Goal: Book appointment/travel/reservation

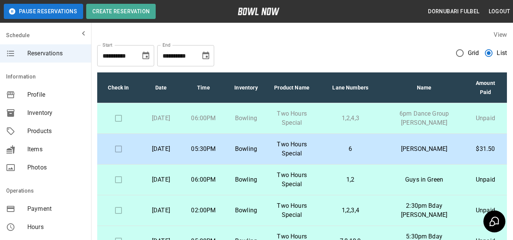
click at [211, 208] on td "02:00PM" at bounding box center [203, 210] width 42 height 31
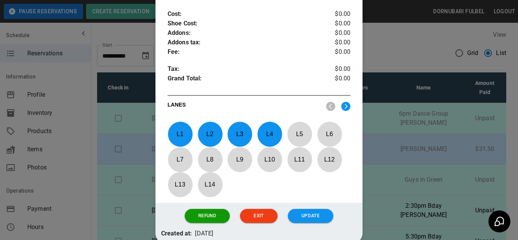
scroll to position [327, 0]
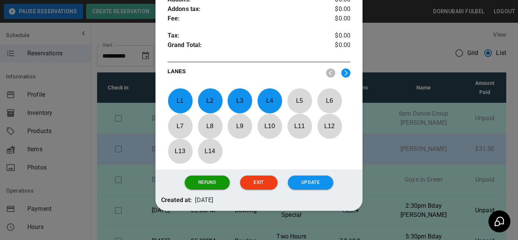
click at [269, 92] on p "L 4" at bounding box center [269, 101] width 25 height 18
click at [240, 95] on p "L 3" at bounding box center [239, 101] width 25 height 18
click at [206, 92] on p "L 2" at bounding box center [210, 101] width 25 height 18
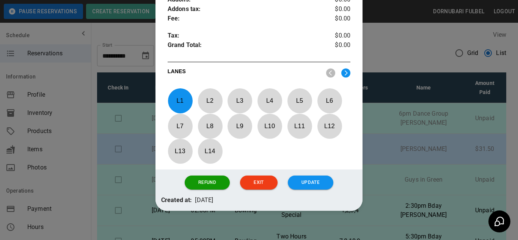
click at [182, 92] on p "L 1" at bounding box center [180, 101] width 25 height 18
click at [341, 68] on img at bounding box center [345, 72] width 9 height 9
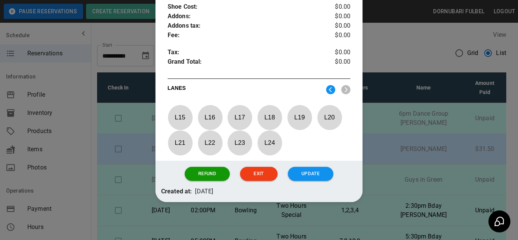
scroll to position [301, 0]
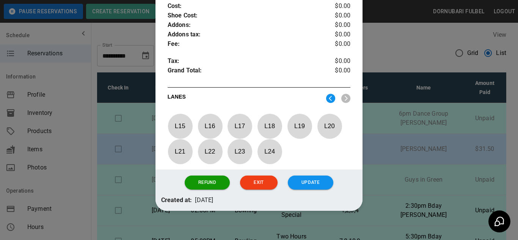
click at [179, 144] on p "L 21" at bounding box center [180, 152] width 25 height 18
click at [212, 145] on p "L 22" at bounding box center [210, 152] width 25 height 18
click at [242, 148] on p "L 23" at bounding box center [239, 152] width 25 height 18
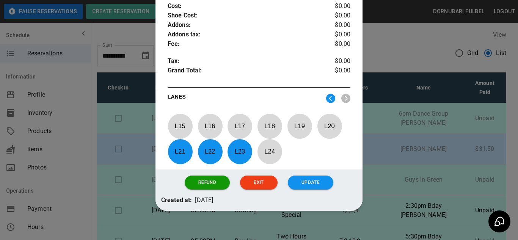
click at [268, 144] on p "L 24" at bounding box center [269, 152] width 25 height 18
click at [338, 117] on p "L 20" at bounding box center [329, 126] width 25 height 18
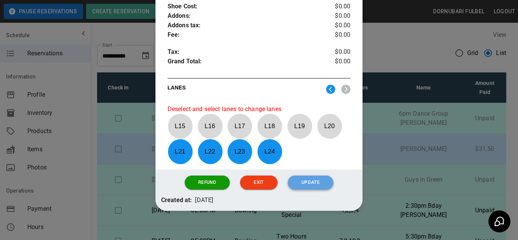
click at [315, 176] on button "Update" at bounding box center [311, 183] width 46 height 14
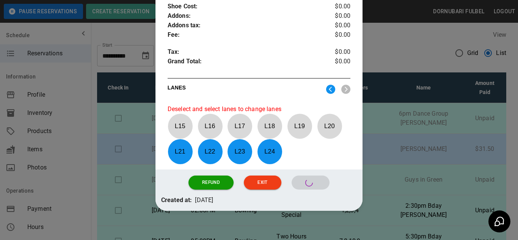
scroll to position [272, 0]
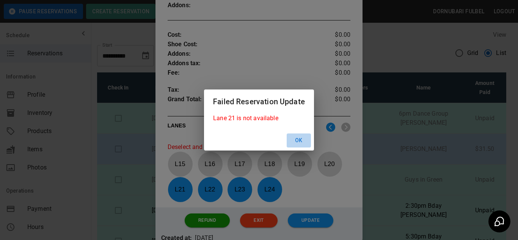
click at [301, 139] on button "Ok" at bounding box center [299, 141] width 24 height 14
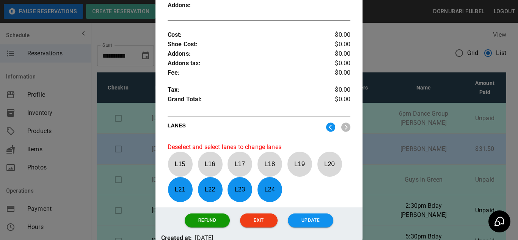
click at [379, 166] on div at bounding box center [259, 120] width 518 height 240
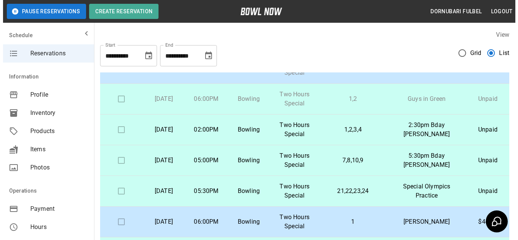
scroll to position [78, 0]
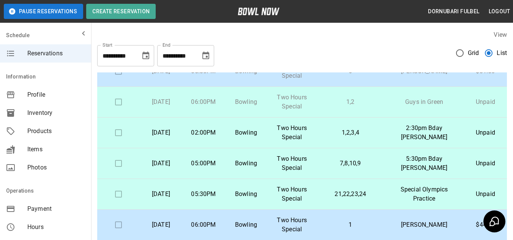
click at [330, 142] on td "1,2,3,4" at bounding box center [350, 133] width 68 height 31
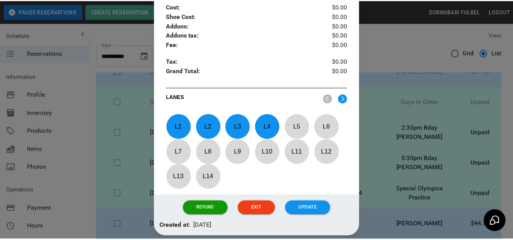
scroll to position [280, 0]
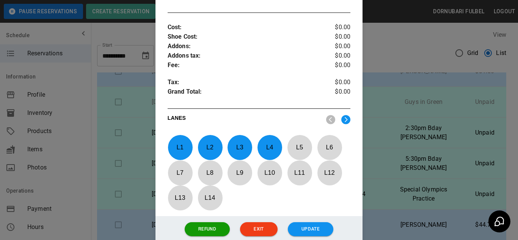
click at [377, 134] on div at bounding box center [259, 120] width 518 height 240
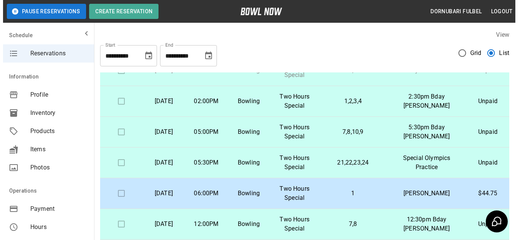
scroll to position [110, 0]
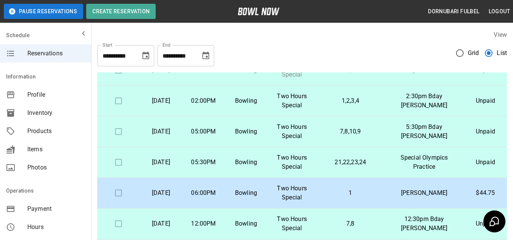
click at [357, 167] on p "21,22,23,24" at bounding box center [350, 162] width 56 height 9
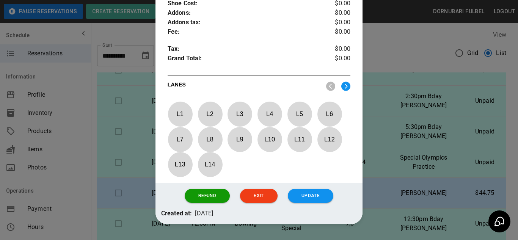
scroll to position [315, 0]
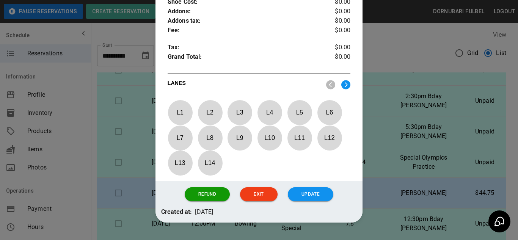
click at [341, 80] on img at bounding box center [345, 84] width 9 height 9
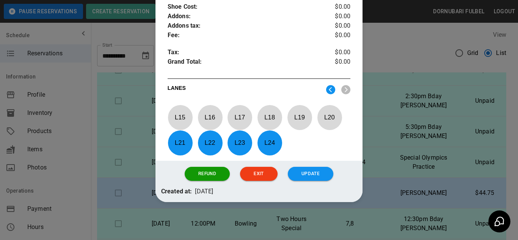
scroll to position [301, 0]
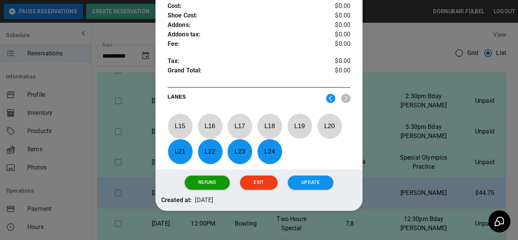
click at [271, 143] on p "L 24" at bounding box center [269, 152] width 25 height 18
click at [232, 149] on p "L 23" at bounding box center [239, 152] width 25 height 18
click at [209, 148] on p "L 22" at bounding box center [210, 152] width 25 height 18
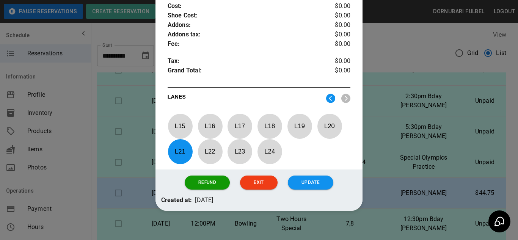
click at [176, 144] on p "L 21" at bounding box center [180, 152] width 25 height 18
click at [328, 94] on img at bounding box center [330, 98] width 9 height 9
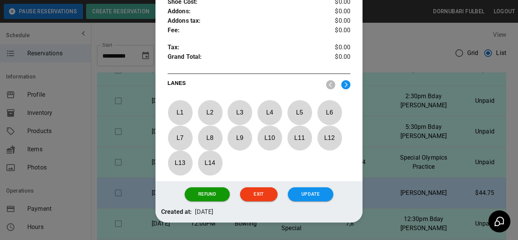
click at [211, 157] on p "L 14" at bounding box center [210, 163] width 25 height 18
click at [343, 80] on img at bounding box center [345, 84] width 9 height 9
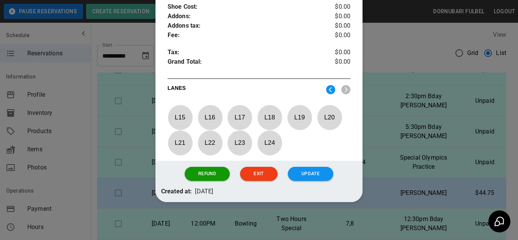
scroll to position [301, 0]
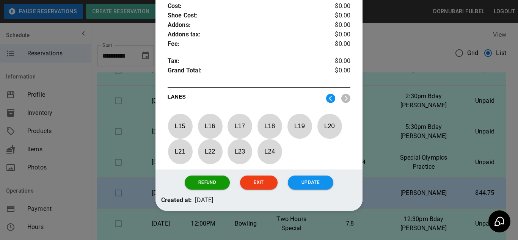
click at [177, 117] on p "L 15" at bounding box center [180, 126] width 25 height 18
click at [205, 118] on p "L 16" at bounding box center [210, 126] width 25 height 18
click at [239, 117] on p "L 17" at bounding box center [239, 126] width 25 height 18
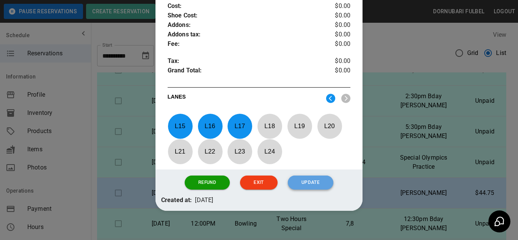
click at [313, 176] on button "Update" at bounding box center [311, 183] width 46 height 14
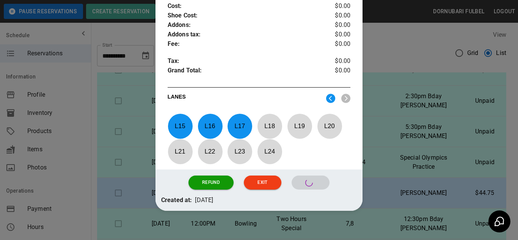
scroll to position [263, 0]
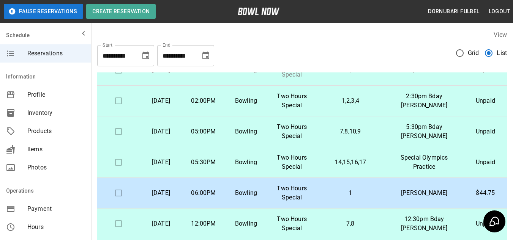
click at [329, 113] on td "1,2,3,4" at bounding box center [350, 101] width 68 height 31
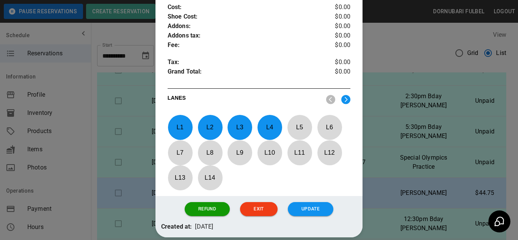
scroll to position [301, 0]
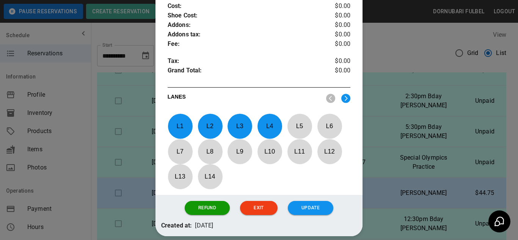
click at [269, 122] on p "L 4" at bounding box center [269, 126] width 25 height 18
click at [244, 125] on p "L 3" at bounding box center [239, 126] width 25 height 18
click at [202, 118] on p "L 2" at bounding box center [210, 126] width 25 height 18
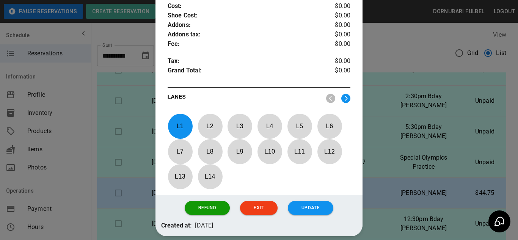
click at [172, 117] on p "L 1" at bounding box center [180, 126] width 25 height 18
click at [341, 94] on img at bounding box center [345, 98] width 9 height 9
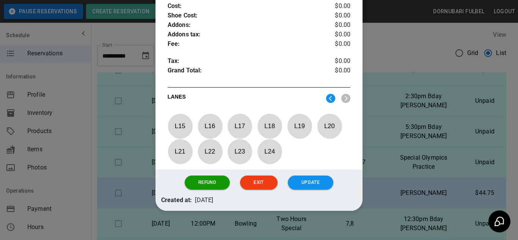
click at [264, 145] on p "L 24" at bounding box center [269, 152] width 25 height 18
click at [245, 143] on p "L 23" at bounding box center [239, 152] width 25 height 18
click at [204, 143] on p "L 22" at bounding box center [210, 152] width 25 height 18
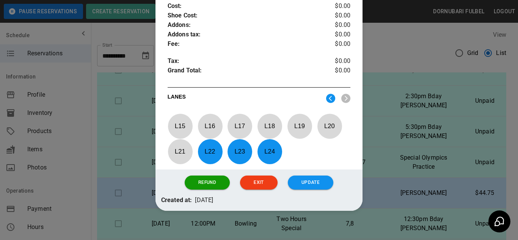
click at [181, 143] on p "L 21" at bounding box center [180, 152] width 25 height 18
click at [334, 118] on p "L 20" at bounding box center [329, 126] width 25 height 18
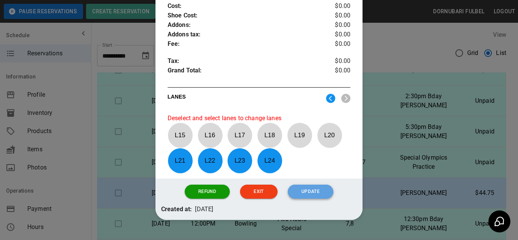
click at [302, 185] on button "Update" at bounding box center [311, 192] width 46 height 14
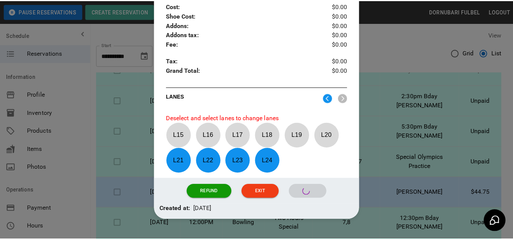
scroll to position [272, 0]
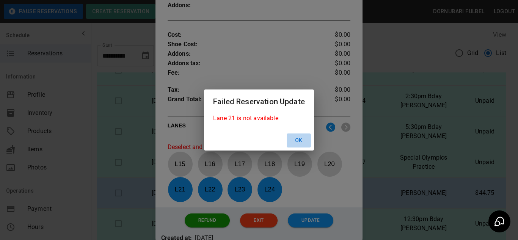
click at [300, 143] on button "Ok" at bounding box center [299, 141] width 24 height 14
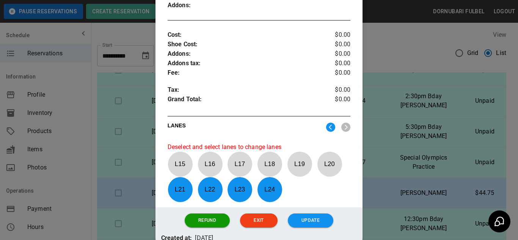
click at [380, 154] on div at bounding box center [259, 120] width 518 height 240
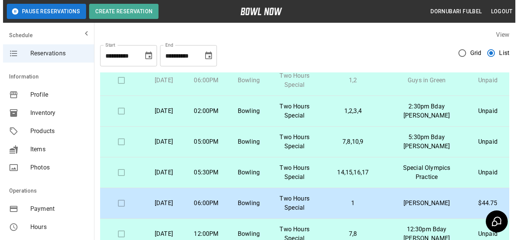
scroll to position [104, 0]
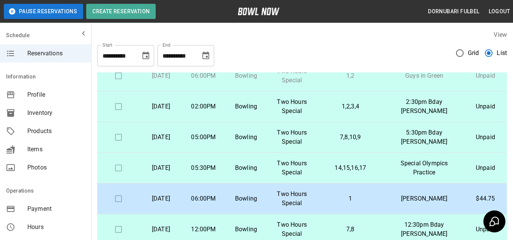
click at [329, 109] on td "1,2,3,4" at bounding box center [350, 106] width 68 height 31
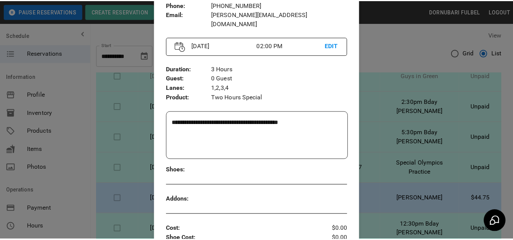
scroll to position [81, 0]
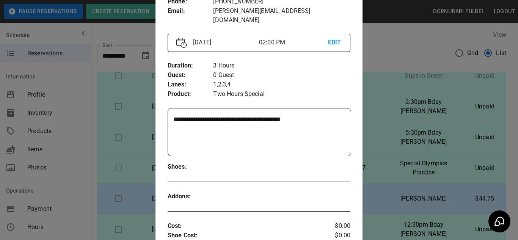
click at [390, 193] on div at bounding box center [259, 120] width 518 height 240
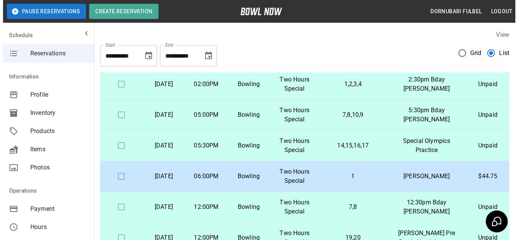
scroll to position [127, 0]
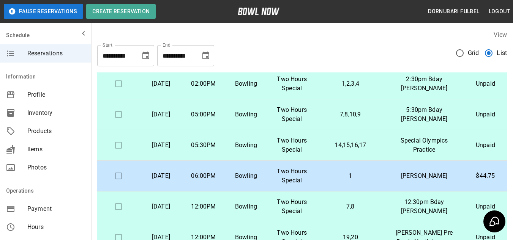
click at [334, 88] on p "1,2,3,4" at bounding box center [350, 83] width 56 height 9
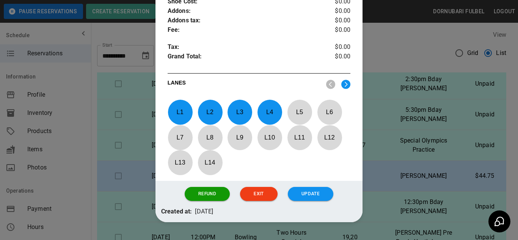
scroll to position [316, 0]
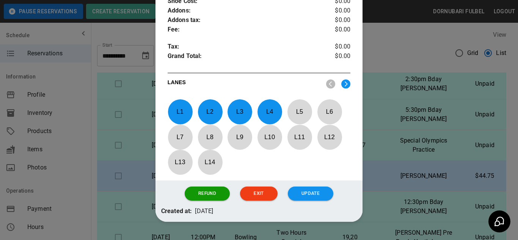
click at [265, 112] on p "L 4" at bounding box center [269, 112] width 25 height 18
click at [247, 104] on p "L 3" at bounding box center [239, 112] width 25 height 18
click at [207, 103] on p "L 2" at bounding box center [210, 112] width 25 height 18
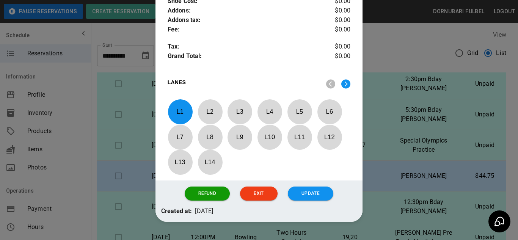
click at [176, 104] on p "L 1" at bounding box center [180, 112] width 25 height 18
click at [341, 79] on img at bounding box center [345, 83] width 9 height 9
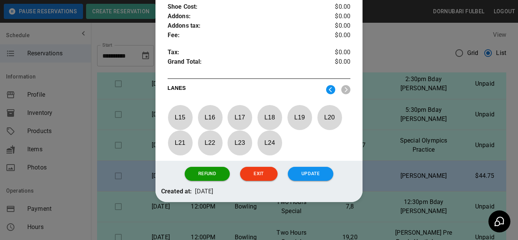
scroll to position [301, 0]
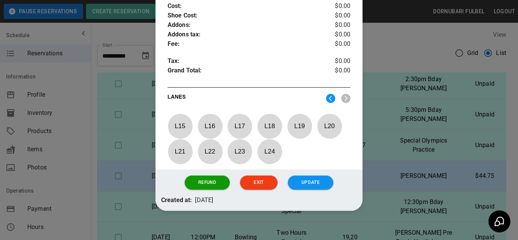
click at [187, 143] on p "L 21" at bounding box center [180, 152] width 25 height 18
click at [212, 143] on p "L 22" at bounding box center [210, 152] width 25 height 18
click at [239, 146] on p "L 23" at bounding box center [239, 152] width 25 height 18
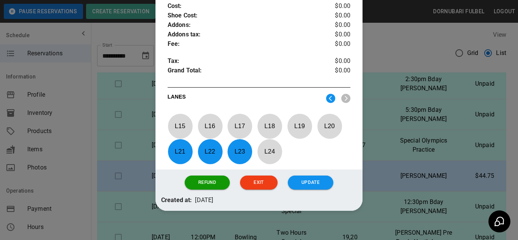
click at [263, 143] on p "L 24" at bounding box center [269, 152] width 25 height 18
click at [314, 176] on button "Update" at bounding box center [311, 183] width 46 height 14
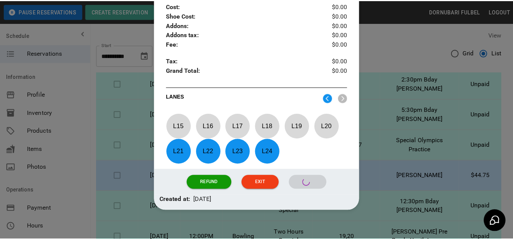
scroll to position [263, 0]
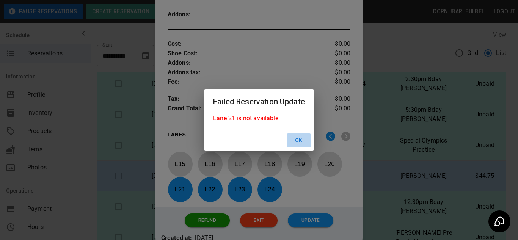
click at [299, 140] on button "Ok" at bounding box center [299, 141] width 24 height 14
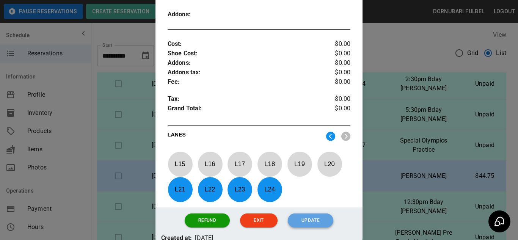
click at [305, 214] on button "Update" at bounding box center [311, 221] width 46 height 14
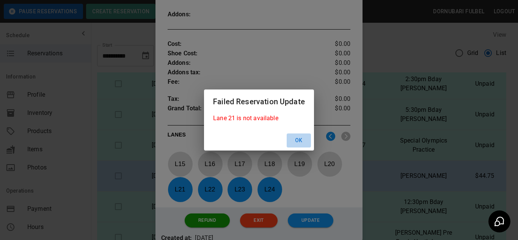
click at [296, 137] on button "Ok" at bounding box center [299, 141] width 24 height 14
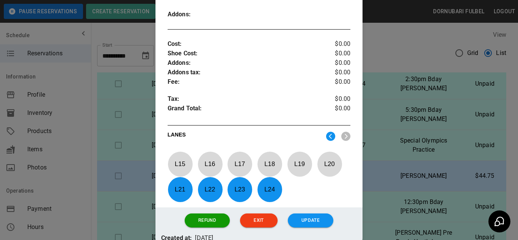
click at [393, 152] on div at bounding box center [259, 120] width 518 height 240
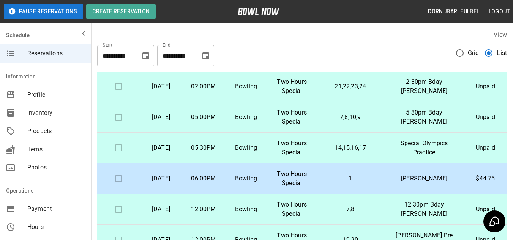
scroll to position [104, 0]
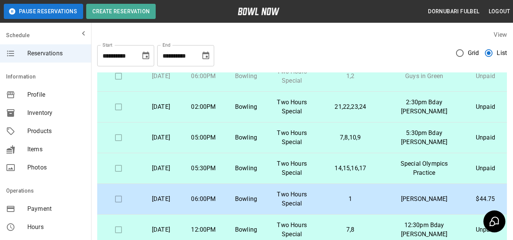
click at [474, 54] on span "Grid" at bounding box center [472, 53] width 11 height 9
